Goal: Information Seeking & Learning: Learn about a topic

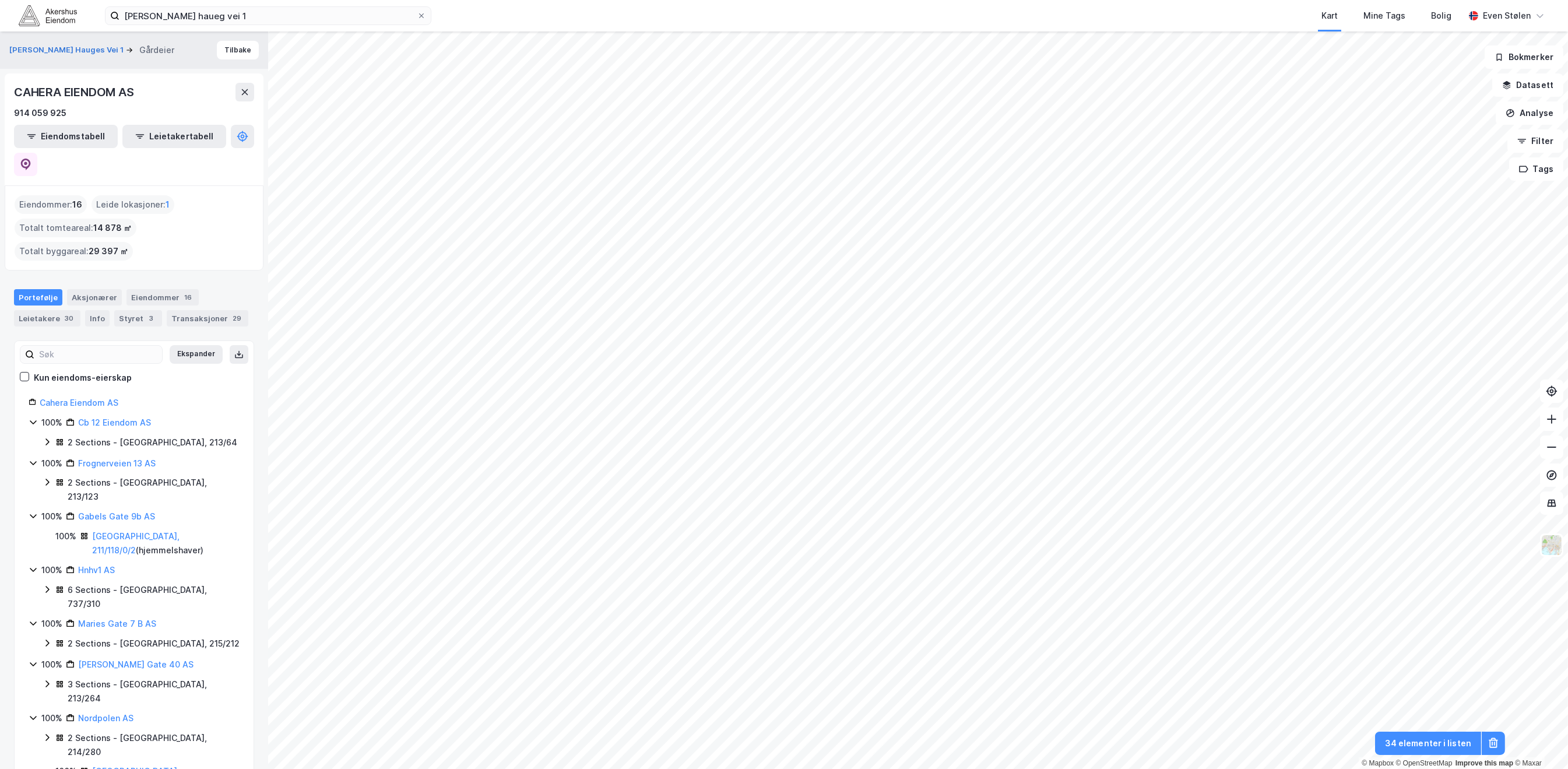
click at [52, 18] on img at bounding box center [48, 16] width 58 height 21
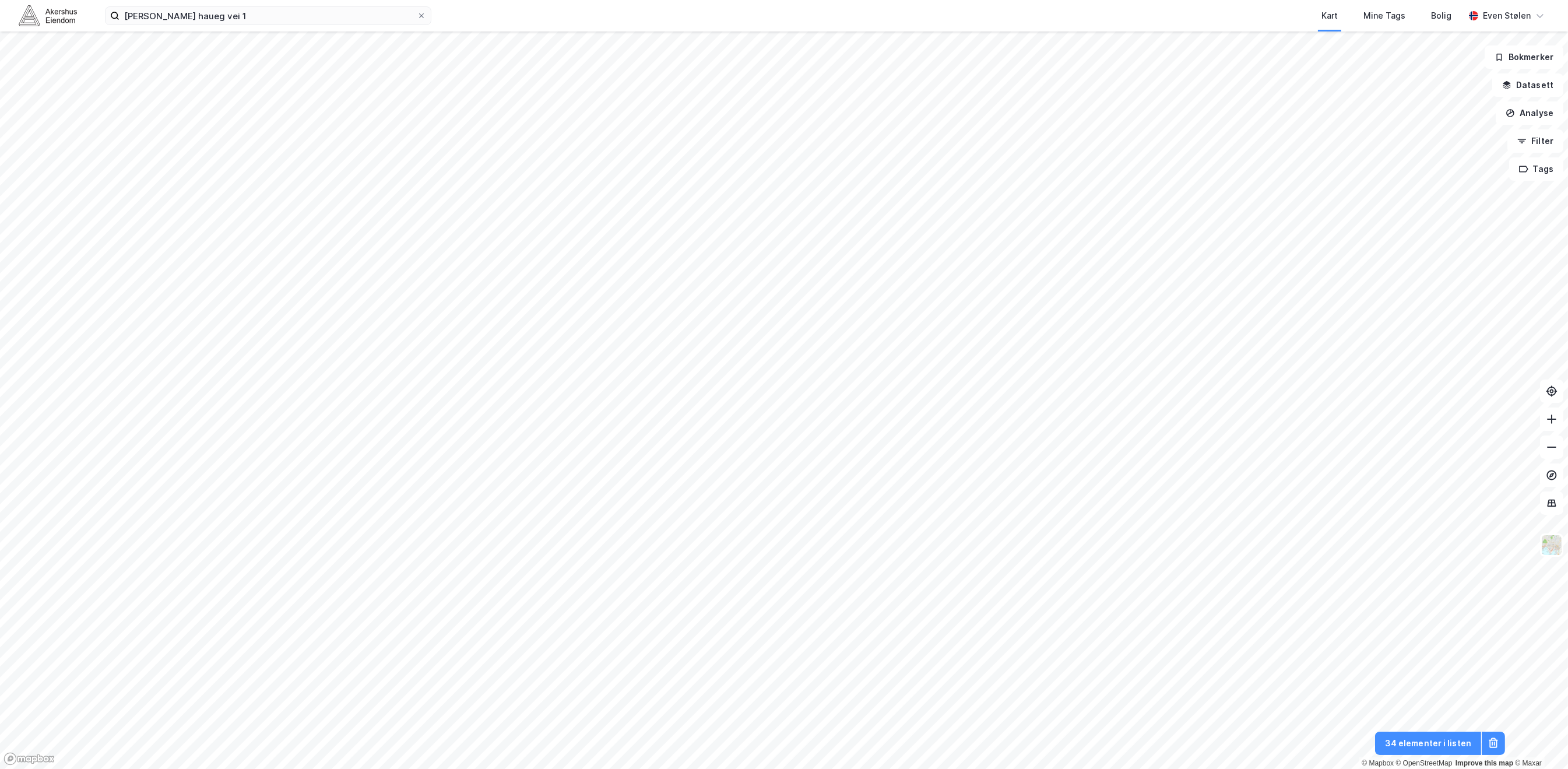
click at [51, 18] on img at bounding box center [48, 16] width 58 height 21
click at [423, 15] on icon at bounding box center [421, 15] width 7 height 7
click at [417, 15] on input "[PERSON_NAME] haueg vei 1" at bounding box center [268, 15] width 297 height 18
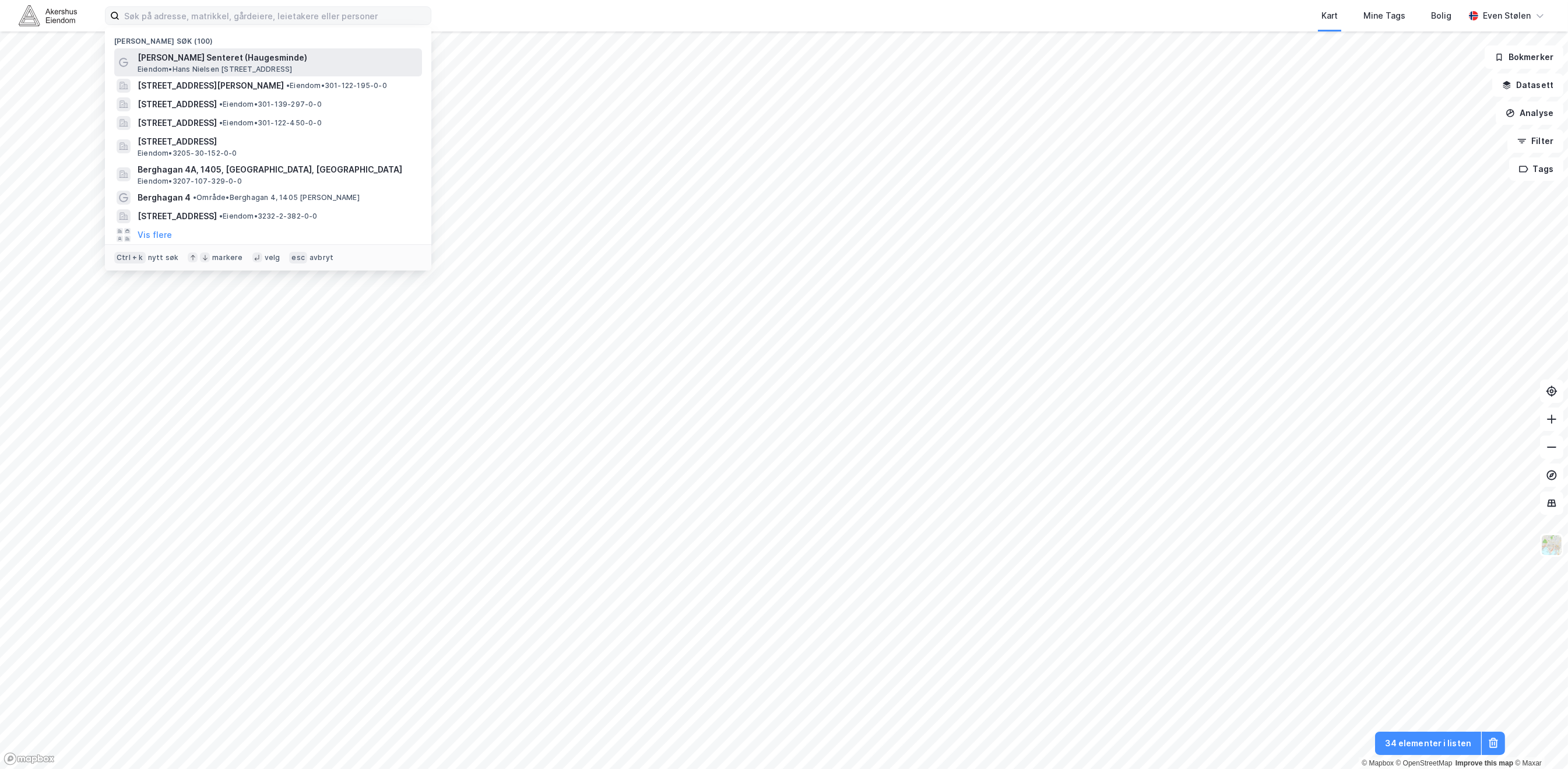
click at [361, 60] on span "[PERSON_NAME] Senteret (Haugesminde)" at bounding box center [278, 57] width 280 height 14
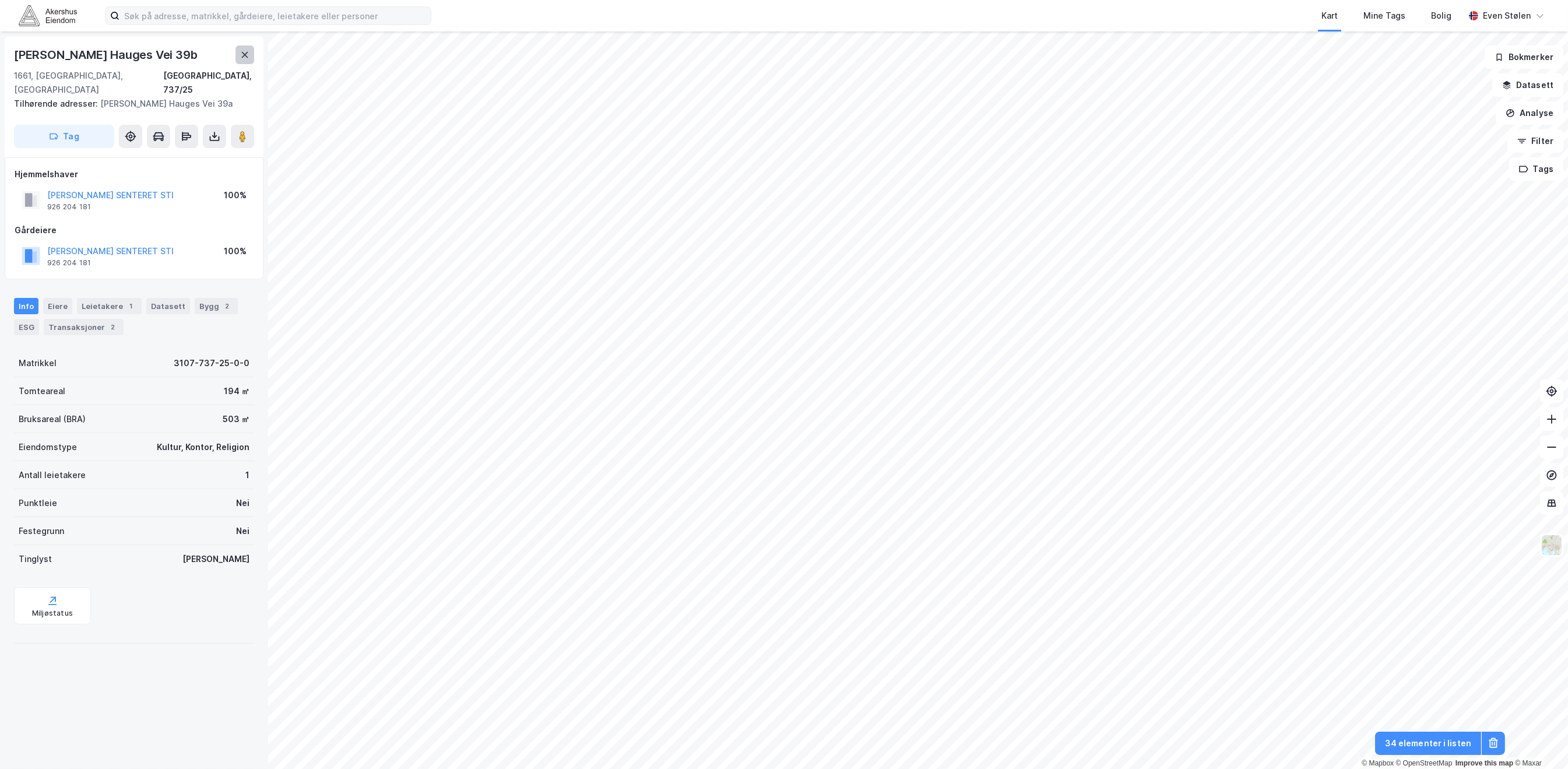
click at [242, 54] on icon at bounding box center [245, 54] width 9 height 9
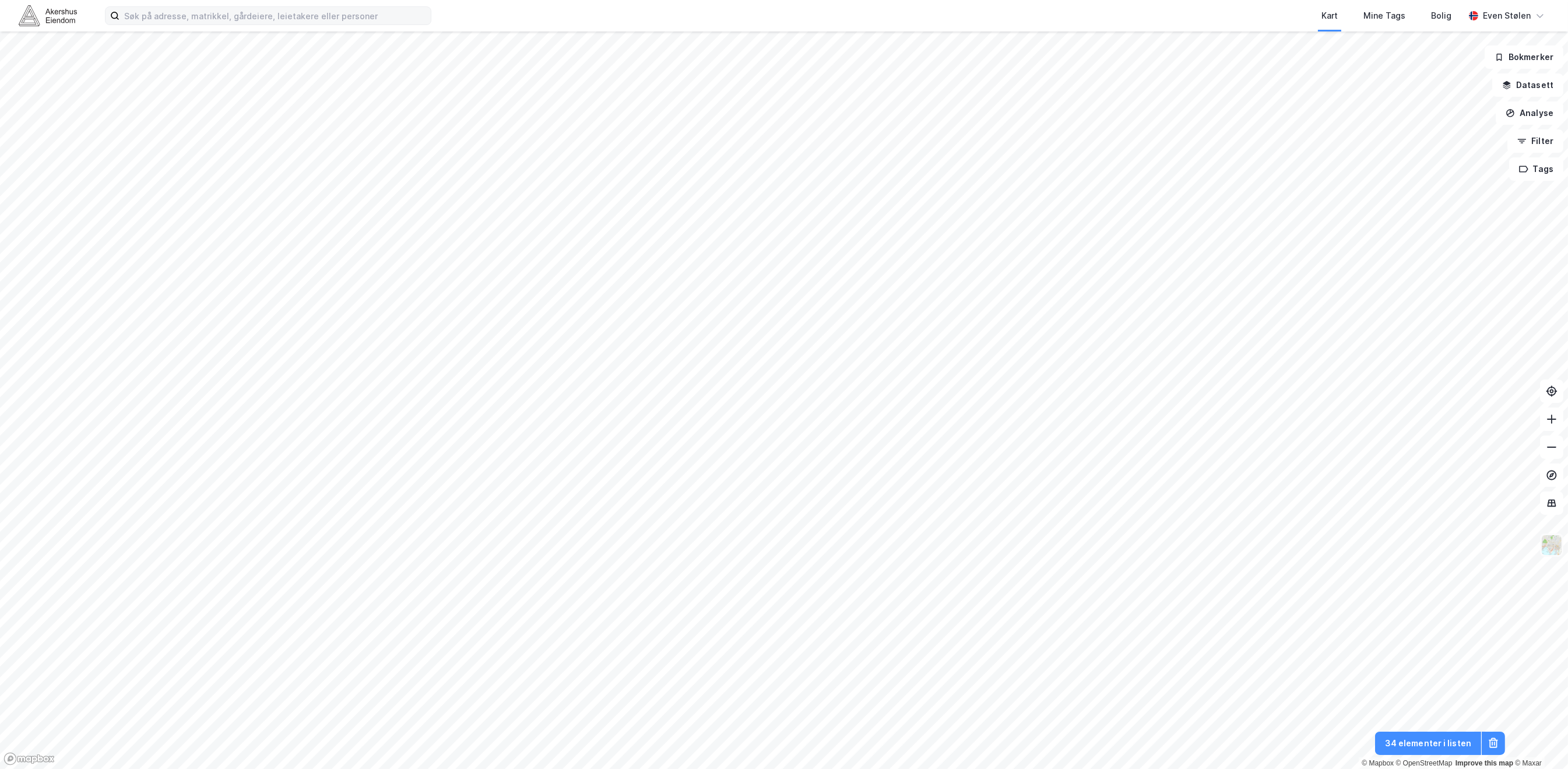
click at [1552, 547] on img at bounding box center [1552, 545] width 22 height 22
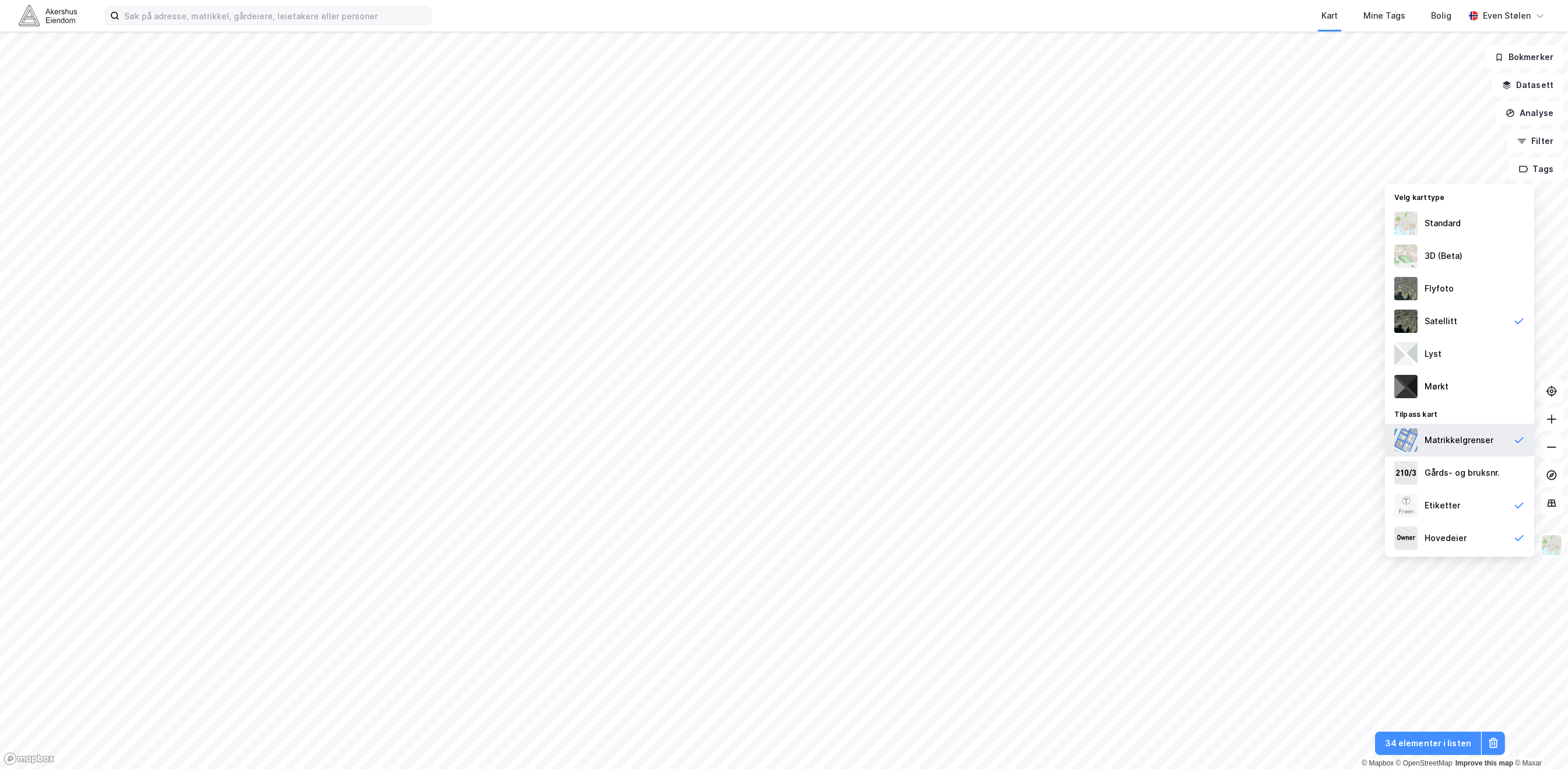
click at [1480, 444] on div "Matrikkelgrenser" at bounding box center [1458, 440] width 69 height 14
click at [1469, 543] on div "Hovedeier" at bounding box center [1459, 538] width 149 height 33
click at [1488, 504] on div "Etiketter" at bounding box center [1459, 505] width 149 height 33
click at [1484, 502] on div "Etiketter" at bounding box center [1459, 505] width 149 height 33
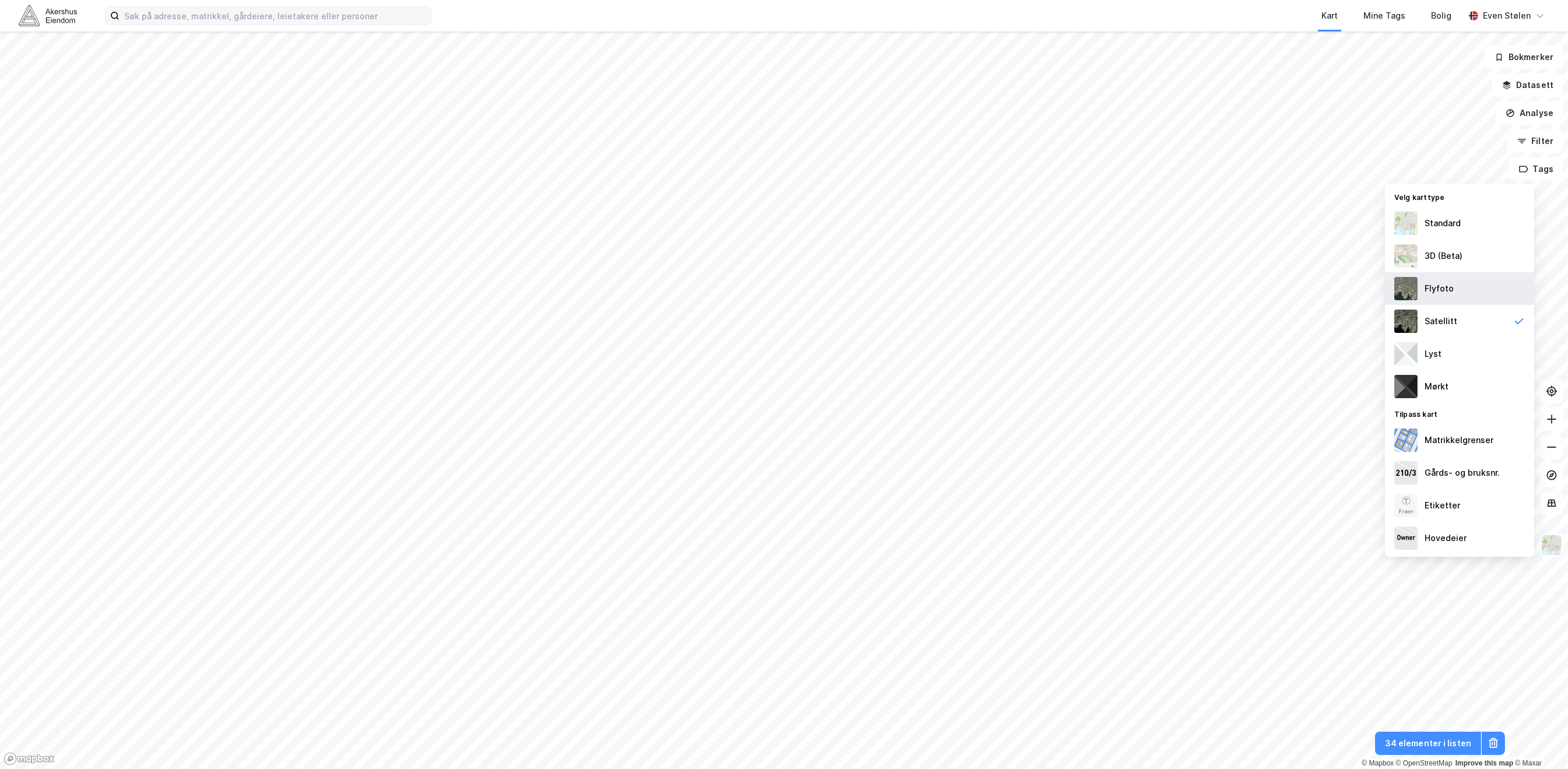
click at [1479, 286] on div "Flyfoto" at bounding box center [1459, 289] width 149 height 33
click at [1480, 316] on div "Satellitt" at bounding box center [1459, 321] width 149 height 33
click at [1491, 225] on div "Standard" at bounding box center [1459, 223] width 149 height 33
click at [1485, 262] on div "3D (Beta)" at bounding box center [1459, 256] width 149 height 33
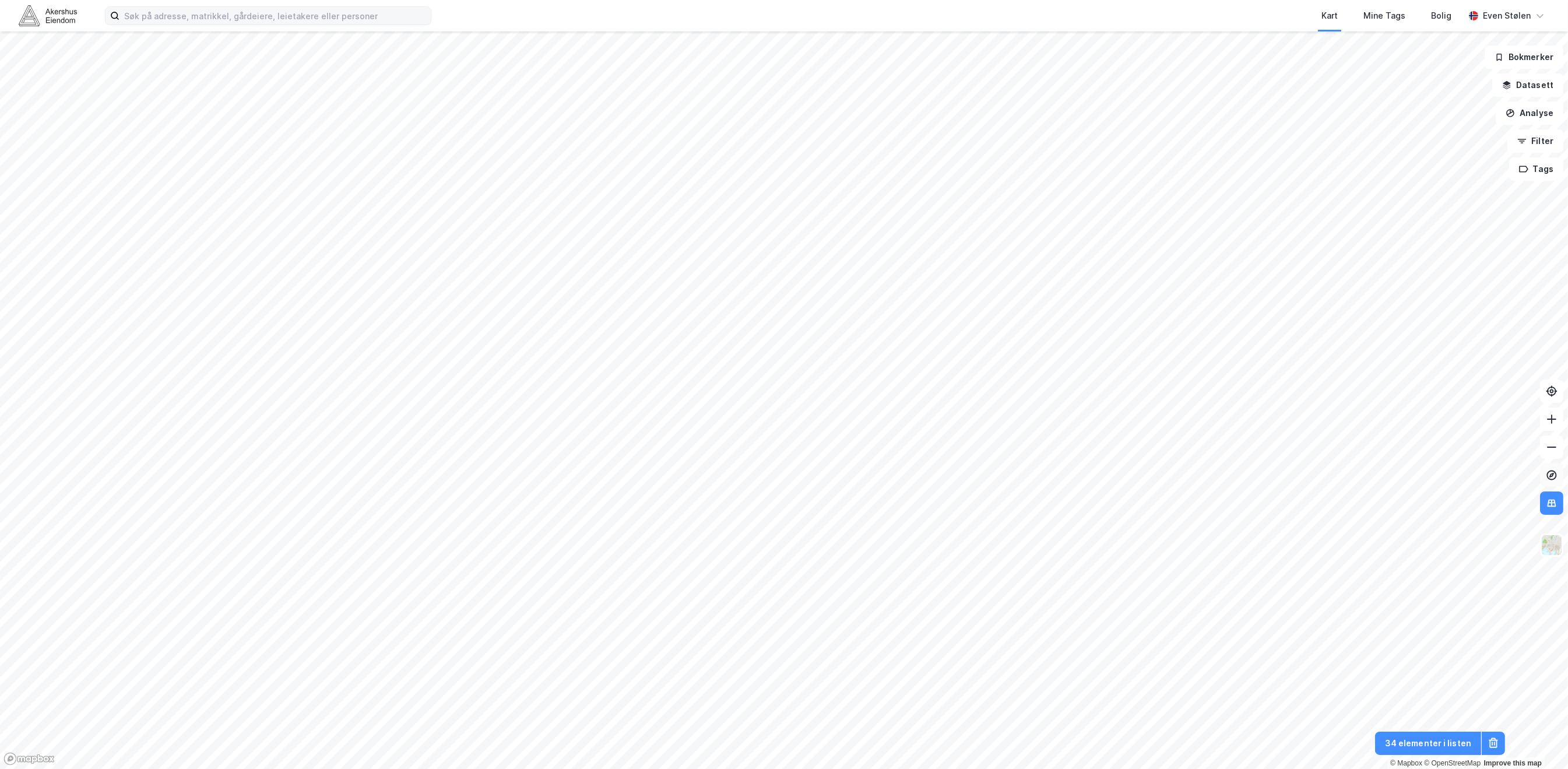
click at [1555, 478] on icon at bounding box center [1552, 475] width 12 height 12
click at [1552, 541] on img at bounding box center [1552, 545] width 22 height 22
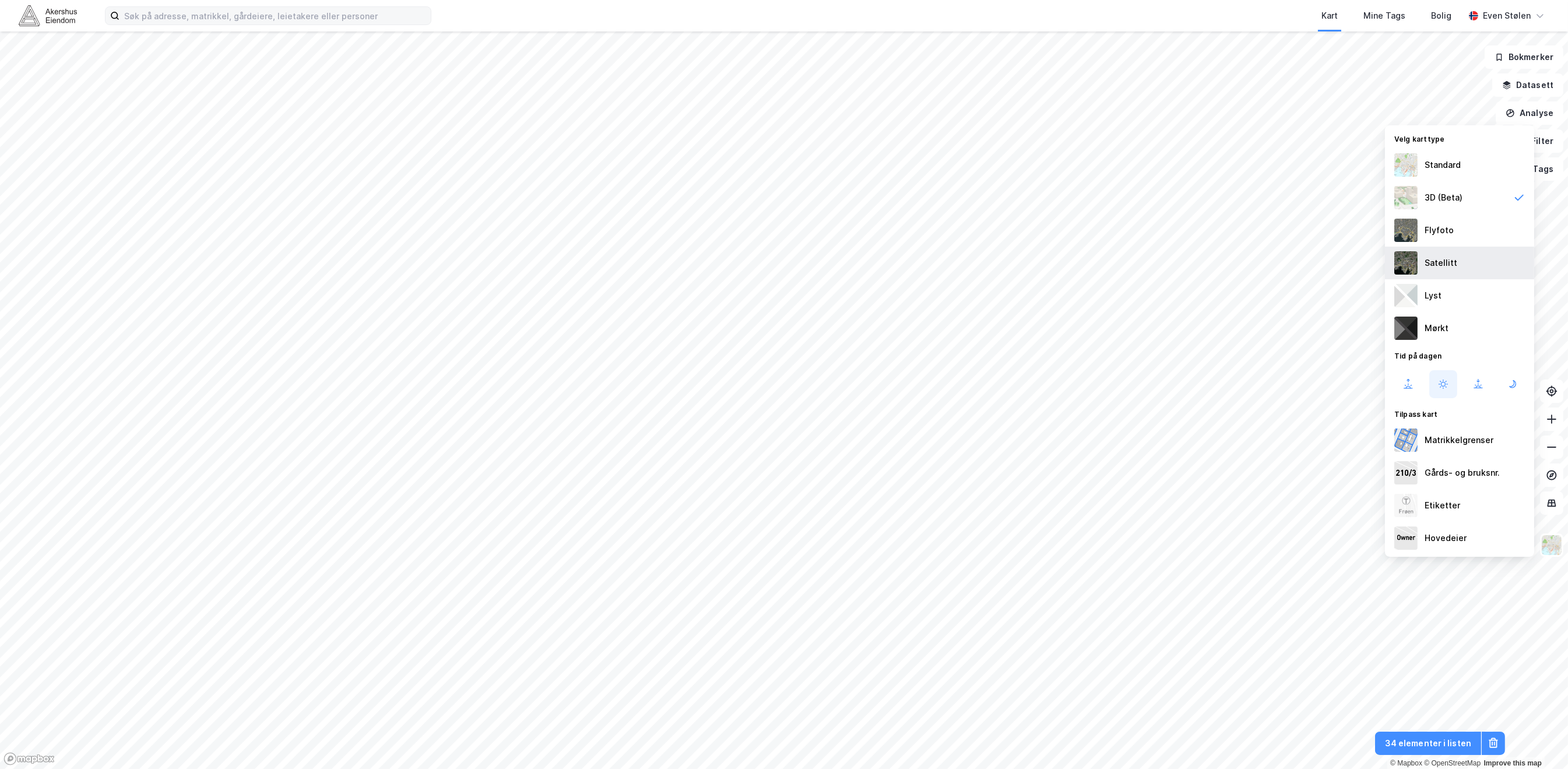
click at [1466, 255] on div "Satellitt" at bounding box center [1459, 263] width 149 height 33
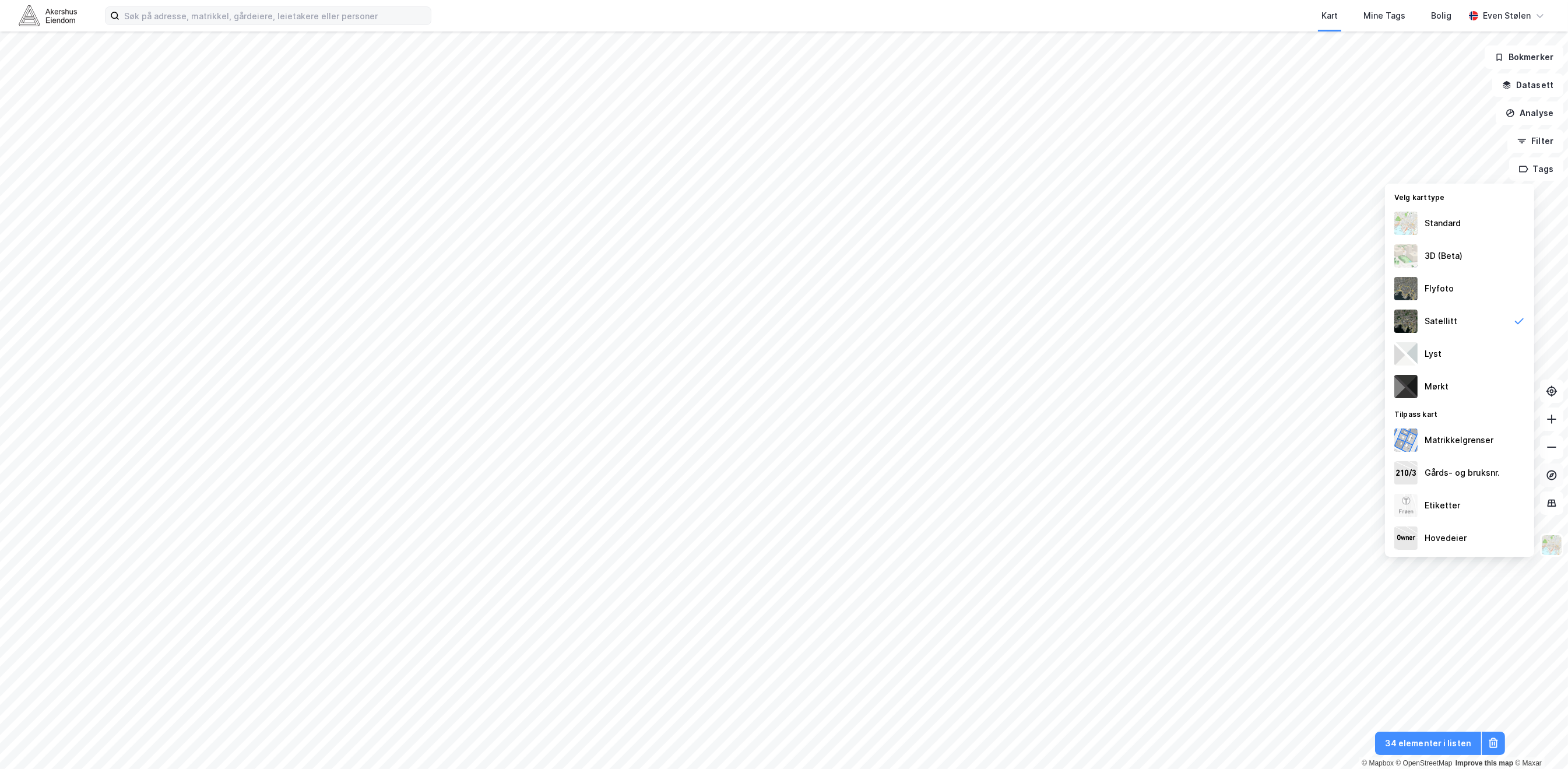
click at [1558, 481] on button at bounding box center [1552, 475] width 23 height 23
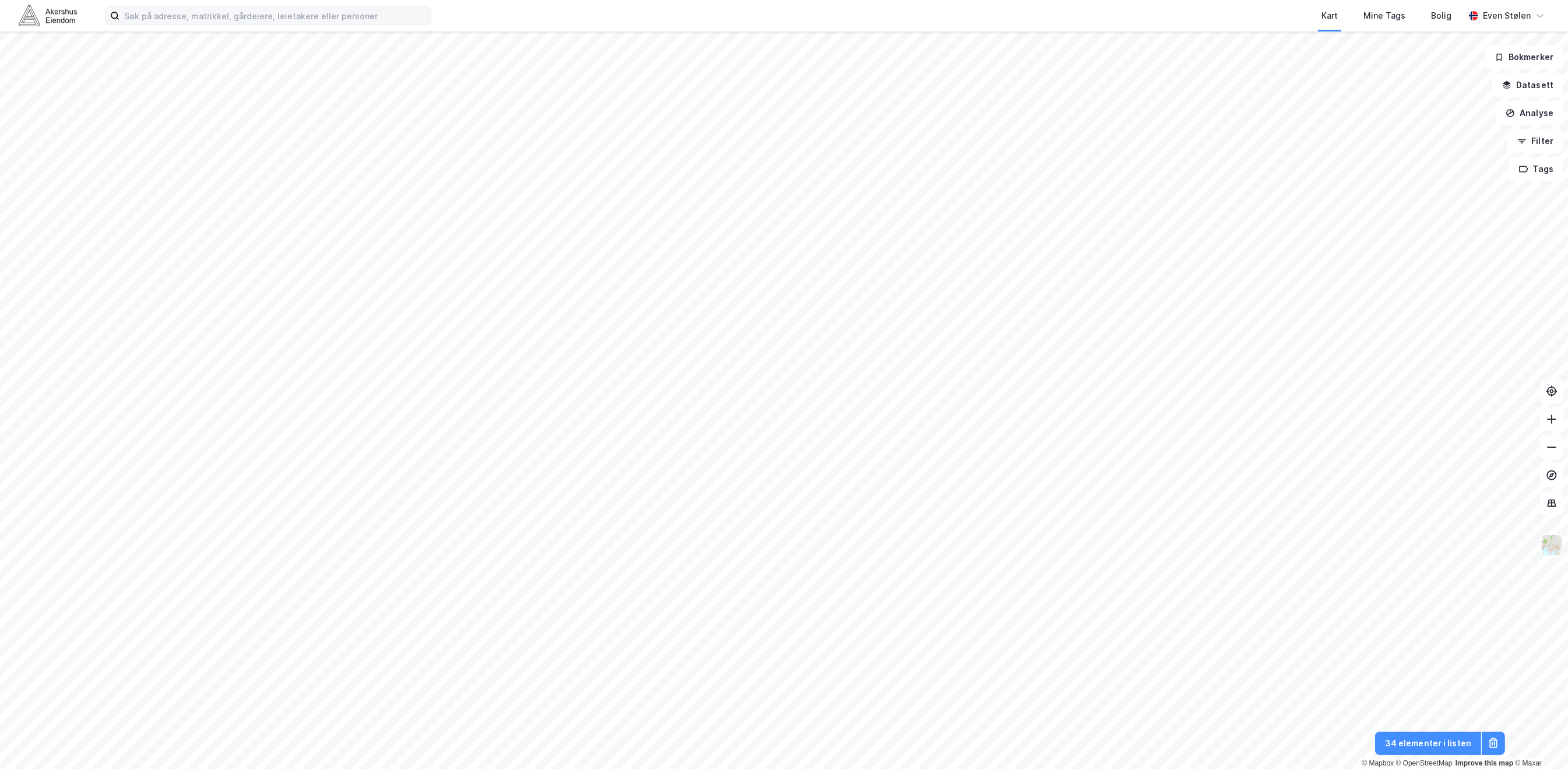
click at [1551, 546] on img at bounding box center [1552, 545] width 22 height 22
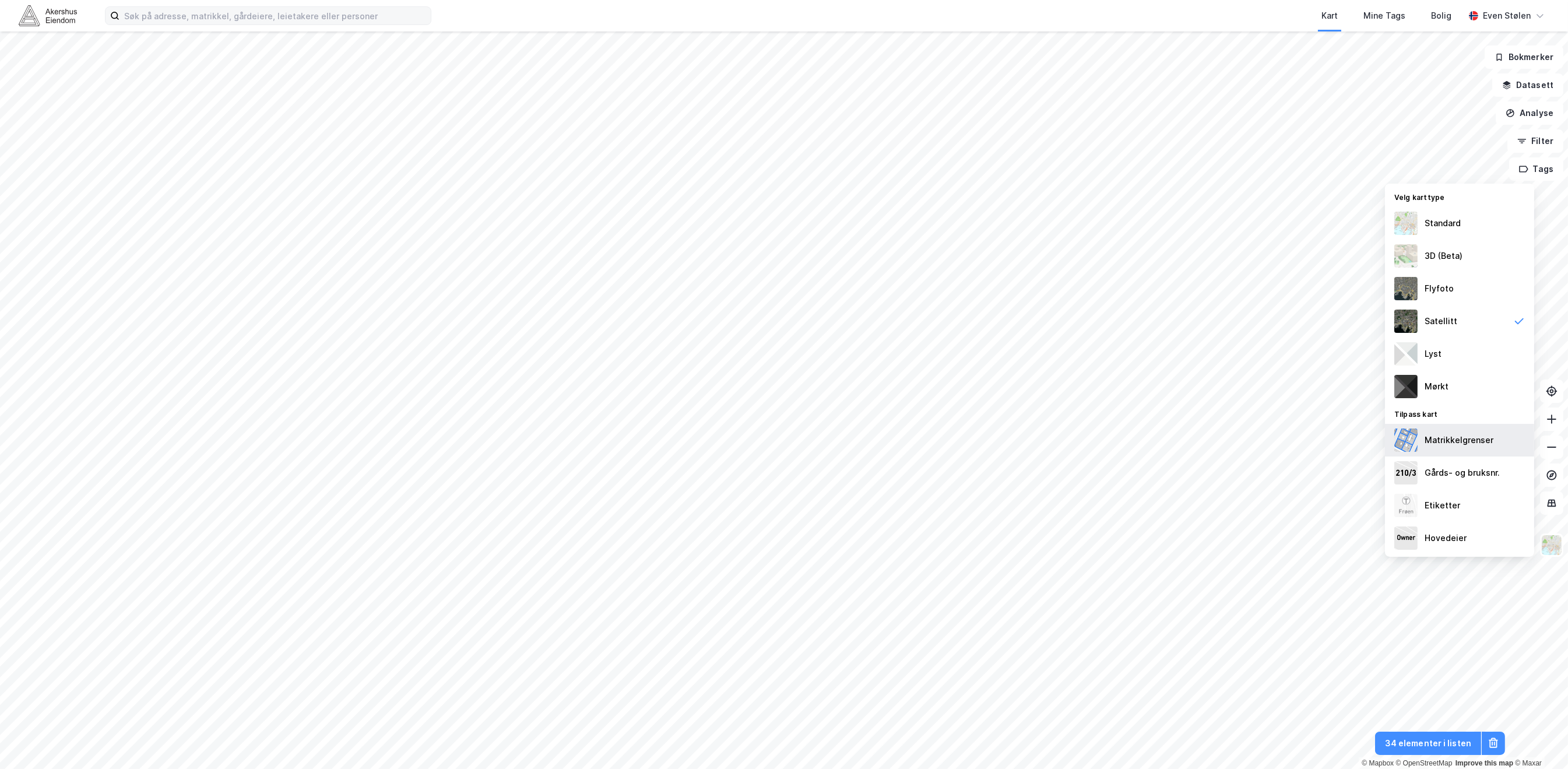
click at [1477, 447] on div "Matrikkelgrenser" at bounding box center [1458, 440] width 69 height 14
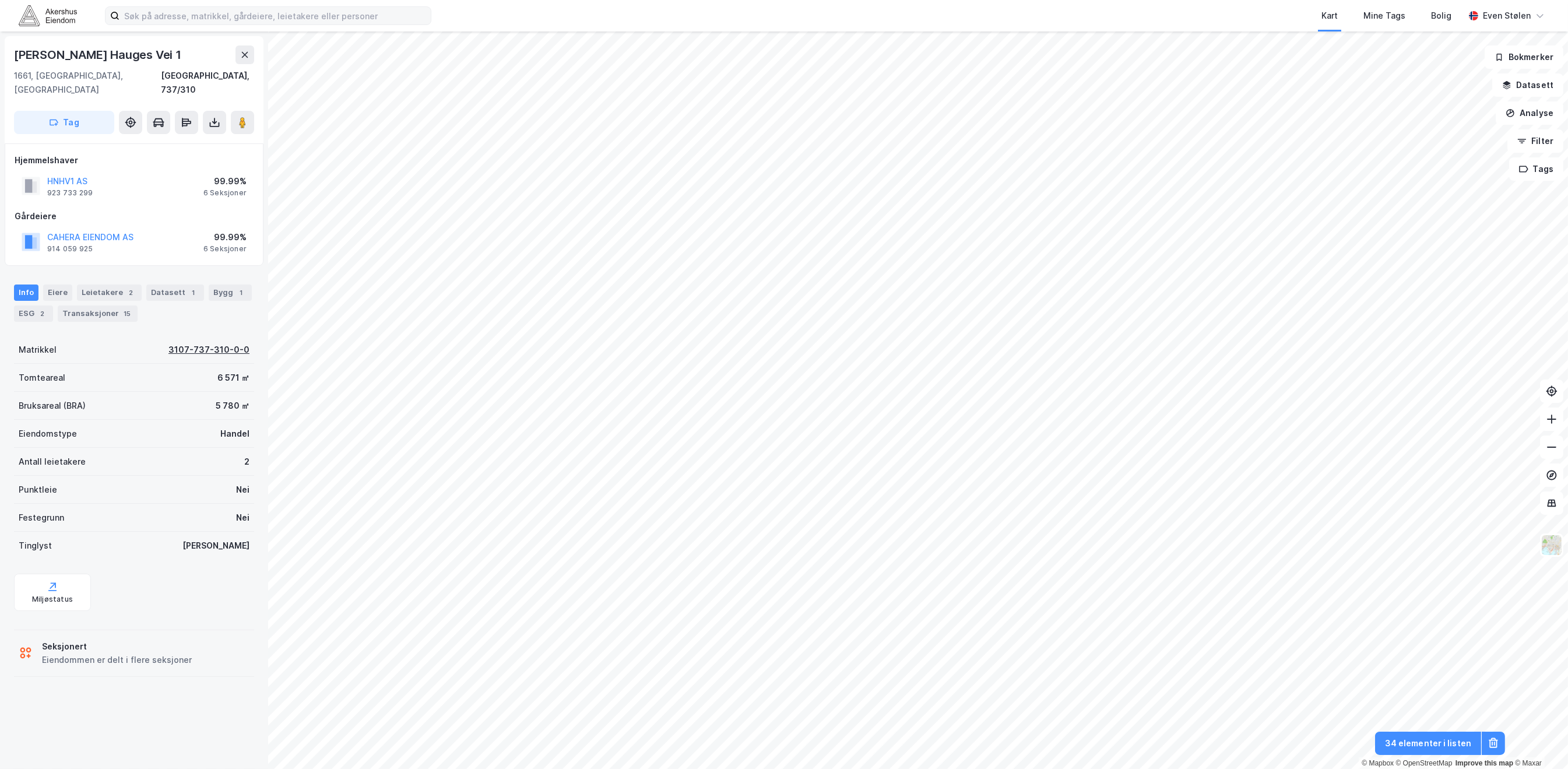
click at [215, 343] on div "3107-737-310-0-0" at bounding box center [209, 349] width 81 height 14
click at [220, 284] on div "Bygg 1" at bounding box center [230, 292] width 43 height 16
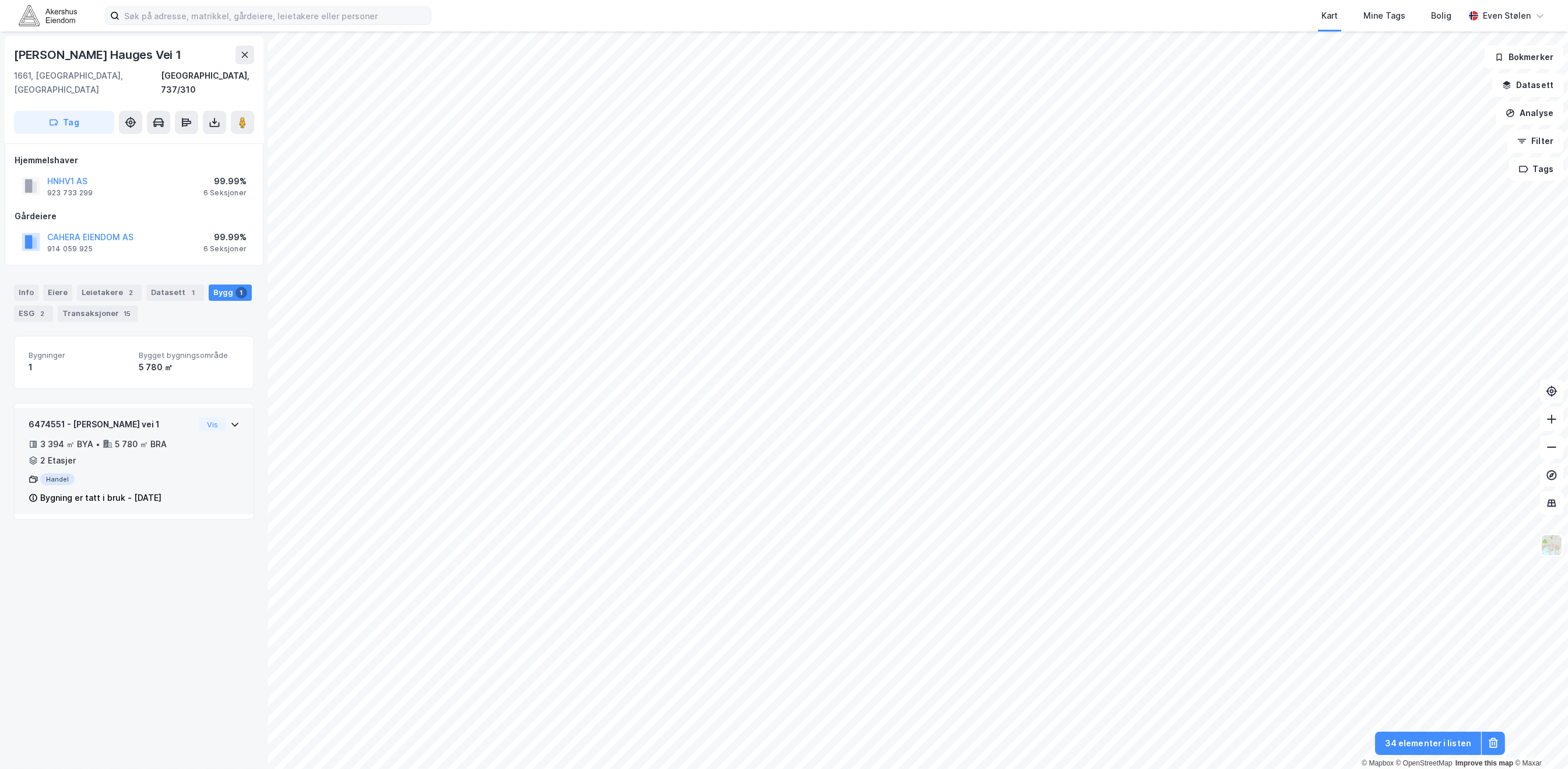
click at [196, 475] on div "6474551 - [PERSON_NAME] Hauges vei 1 3 394 ㎡ BYA • 5 780 ㎡ BRA • 2 Etasjer Hand…" at bounding box center [134, 466] width 211 height 97
click at [37, 284] on div "Info" at bounding box center [26, 292] width 24 height 16
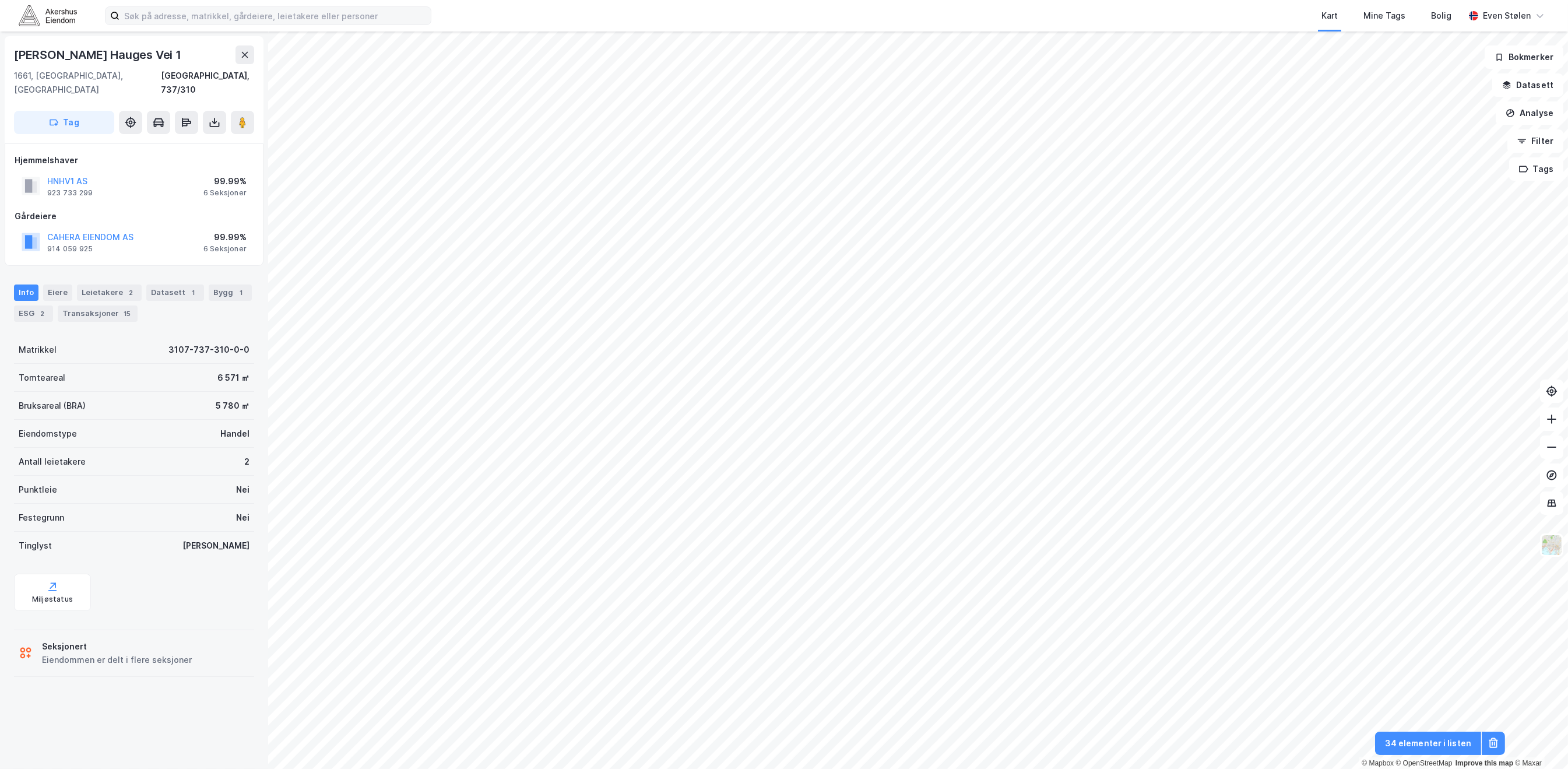
click at [29, 284] on div "Info" at bounding box center [26, 292] width 24 height 16
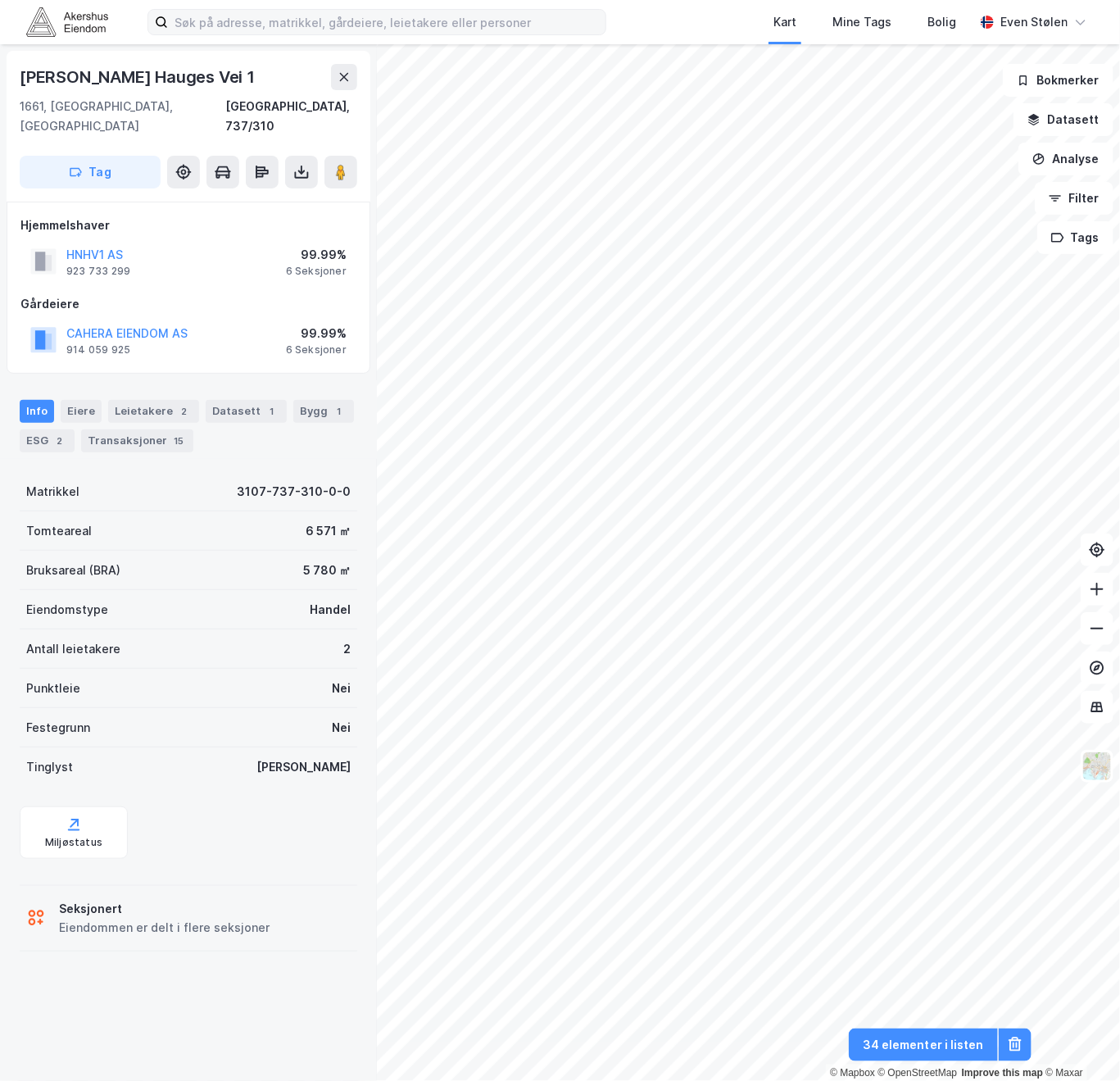
click at [0, 423] on html "Kart Mine Tags [PERSON_NAME] Even Stølen © Mapbox © OpenStreetMap Improve this …" at bounding box center [560, 540] width 1120 height 1081
click at [31, 430] on div "ESG 2" at bounding box center [47, 441] width 55 height 23
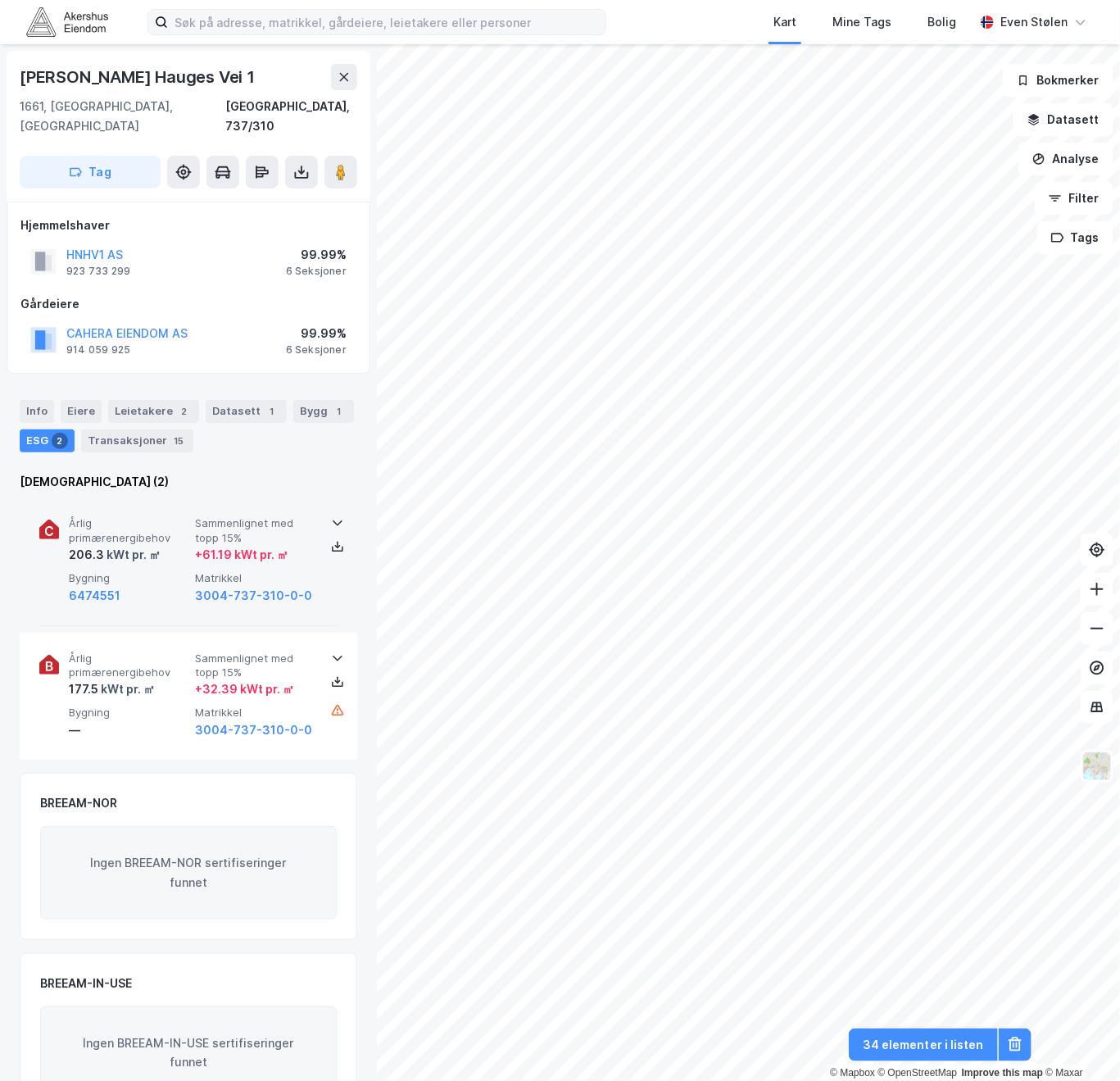
scroll to position [39, 0]
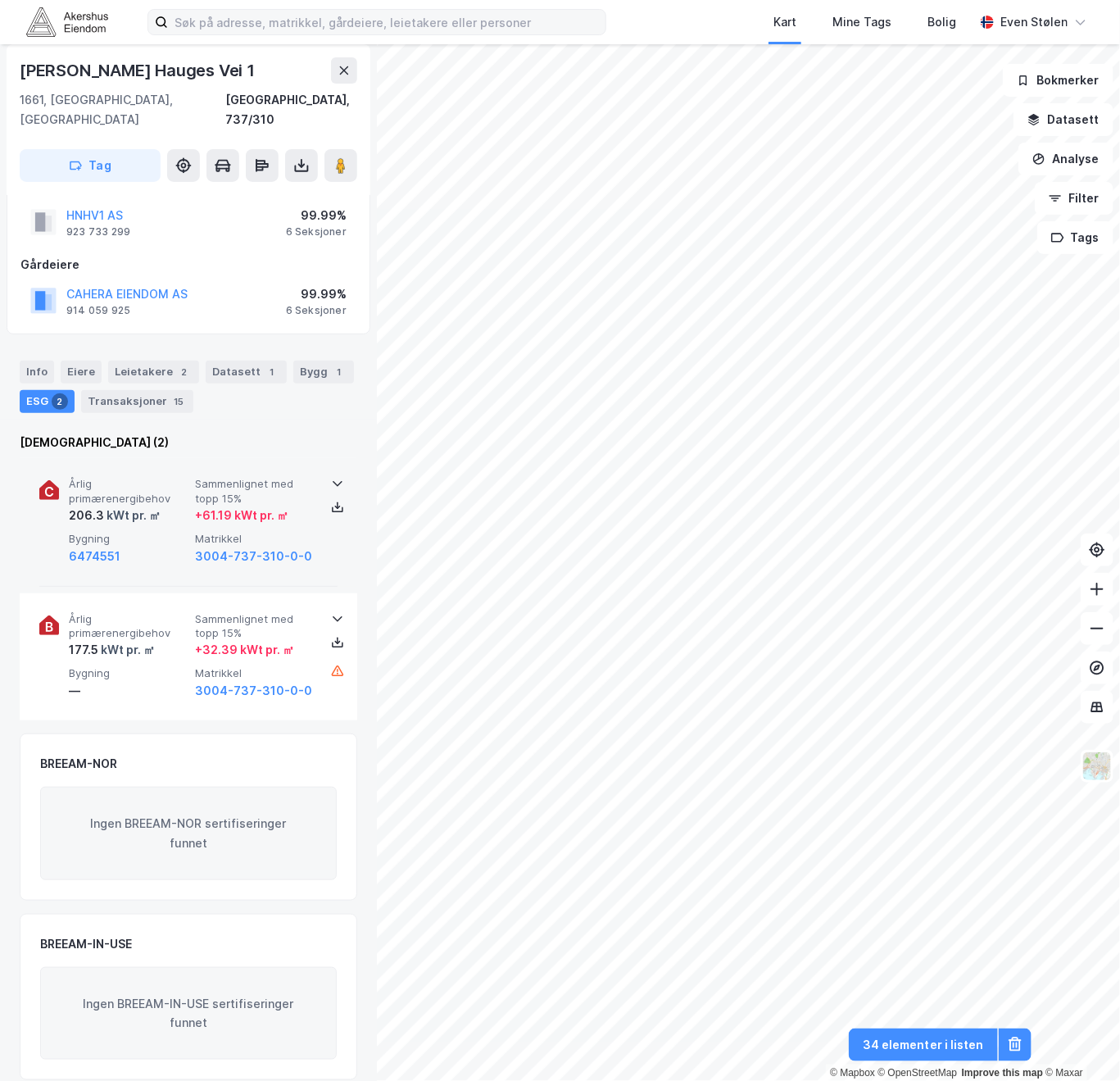
click at [143, 532] on span "Bygning" at bounding box center [128, 538] width 120 height 14
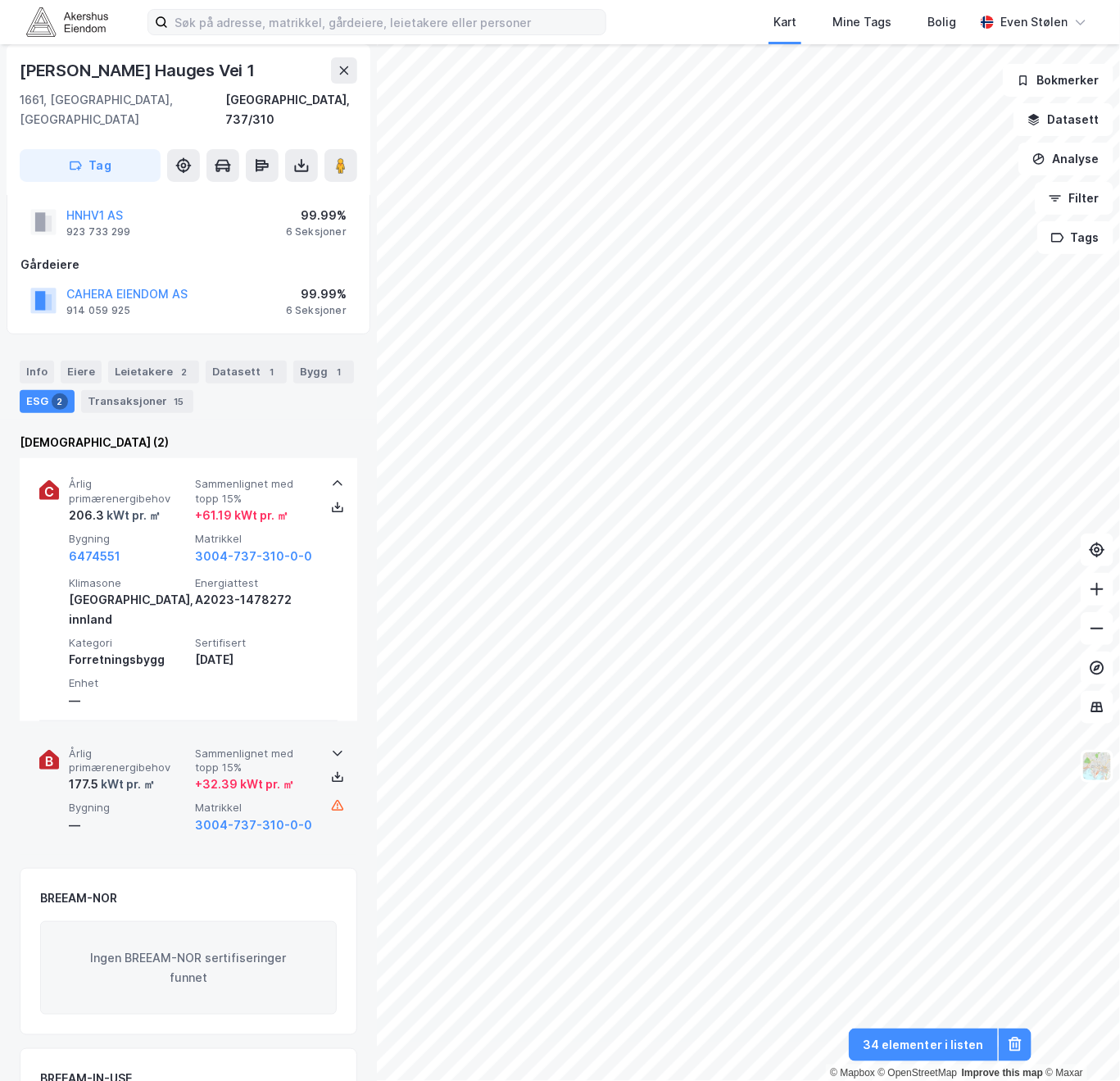
click at [139, 816] on div "—" at bounding box center [128, 825] width 120 height 20
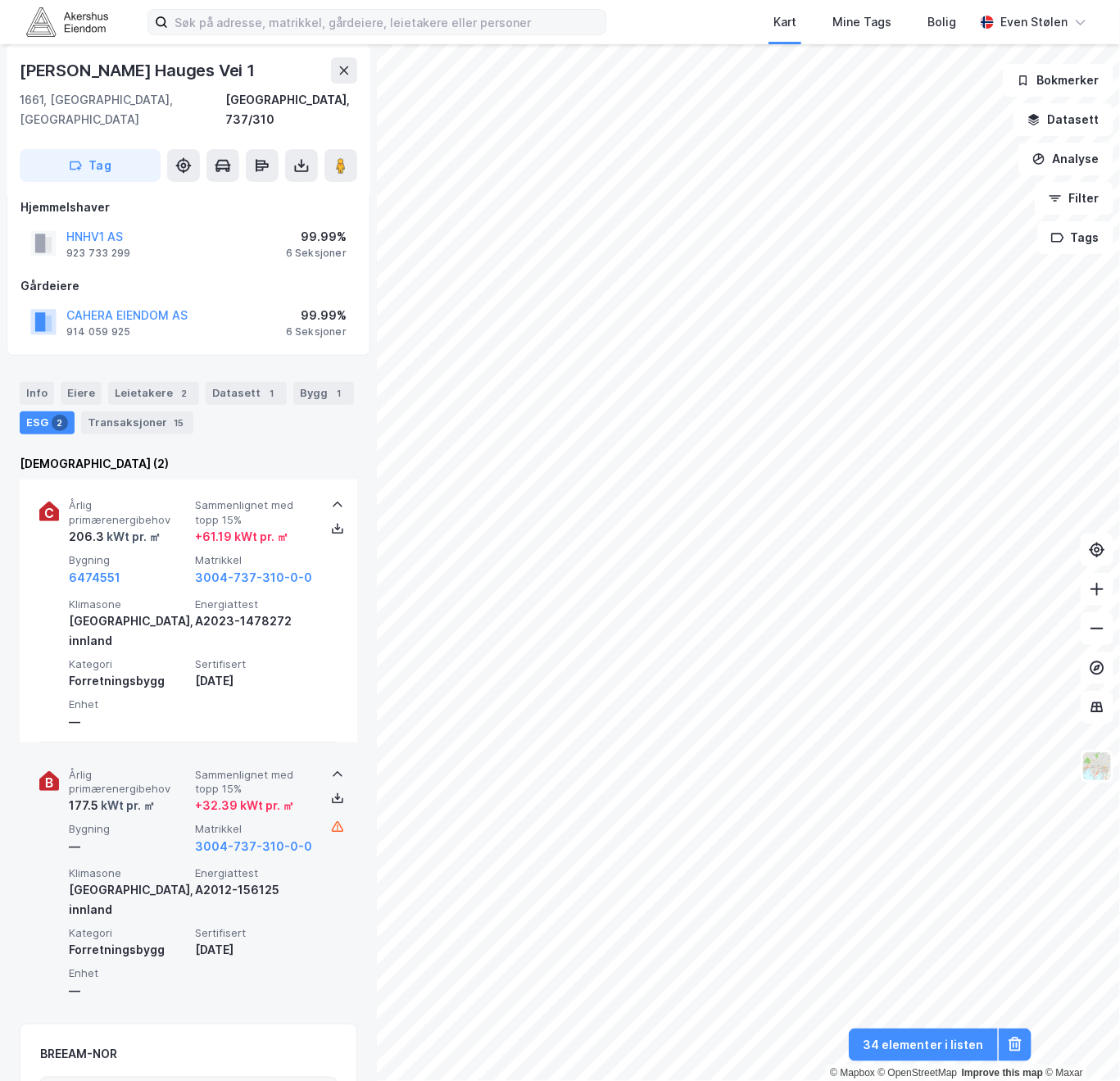
scroll to position [0, 0]
